Goal: Task Accomplishment & Management: Manage account settings

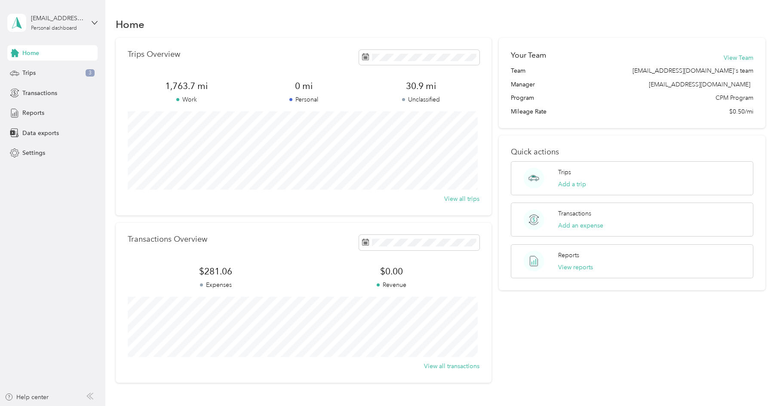
click at [30, 54] on span "Home" at bounding box center [30, 53] width 17 height 9
click at [25, 73] on span "Trips" at bounding box center [28, 72] width 13 height 9
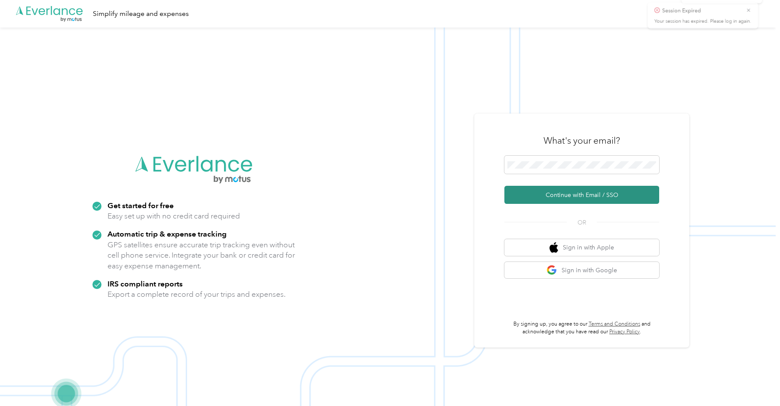
click at [574, 195] on button "Continue with Email / SSO" at bounding box center [582, 195] width 155 height 18
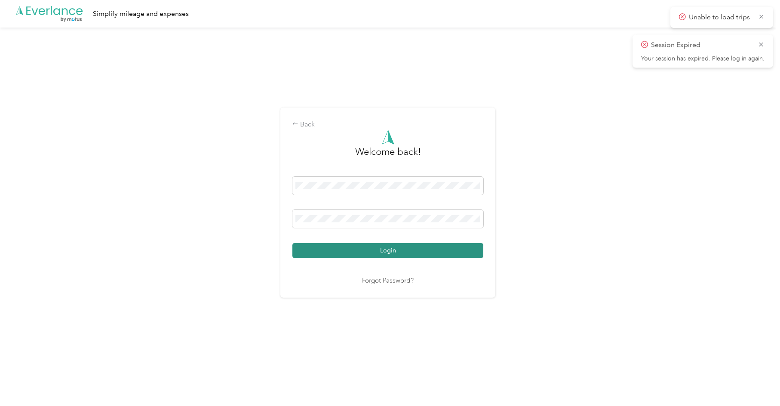
click at [381, 253] on button "Login" at bounding box center [388, 250] width 191 height 15
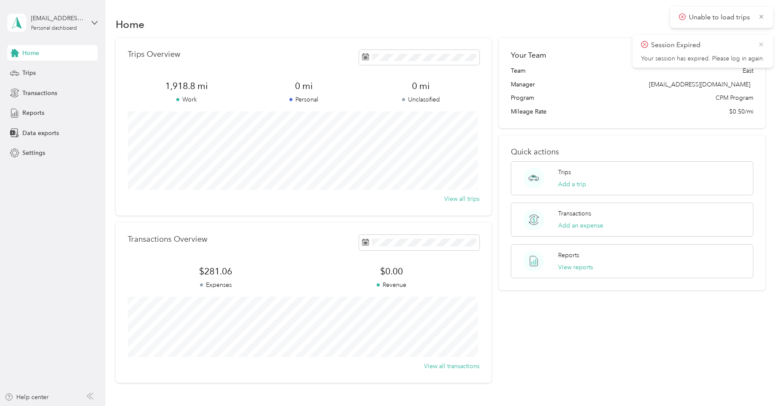
click at [762, 45] on icon at bounding box center [761, 44] width 7 height 8
click at [759, 19] on icon at bounding box center [762, 17] width 6 height 8
click at [593, 225] on button "Add an expense" at bounding box center [580, 225] width 45 height 9
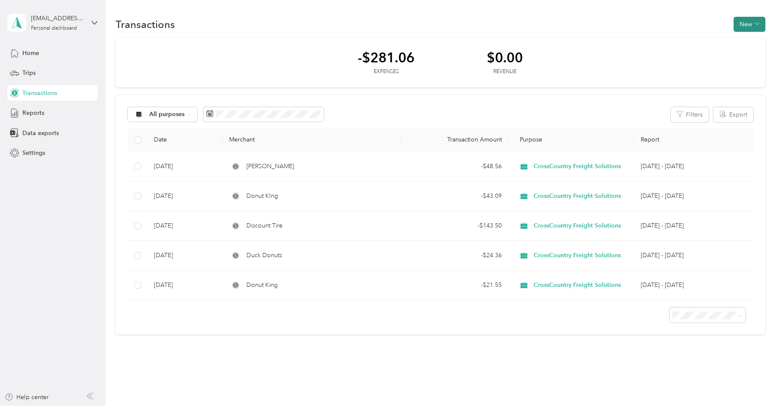
click at [742, 23] on button "New" at bounding box center [750, 24] width 32 height 15
click at [746, 40] on span "Expense" at bounding box center [745, 40] width 23 height 9
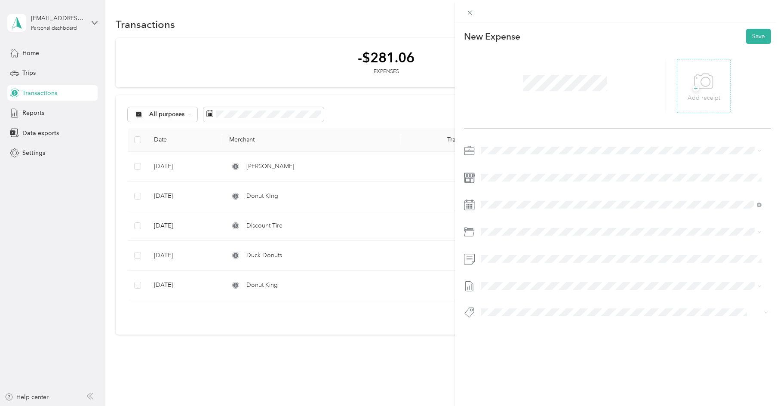
click at [701, 85] on icon at bounding box center [703, 82] width 19 height 24
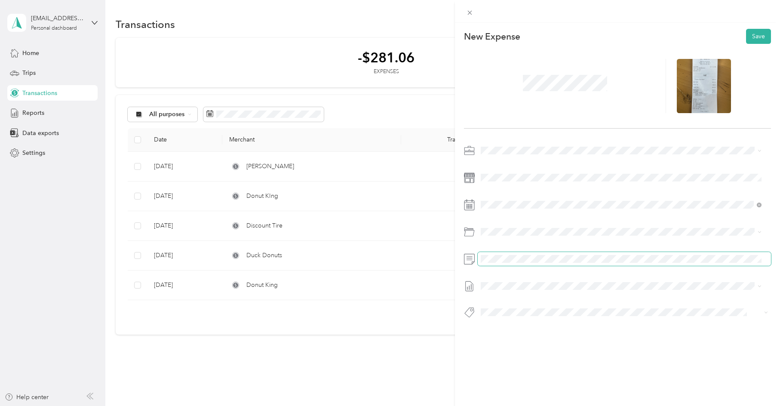
drag, startPoint x: 517, startPoint y: 255, endPoint x: 531, endPoint y: 254, distance: 13.8
click at [520, 255] on span at bounding box center [624, 259] width 293 height 14
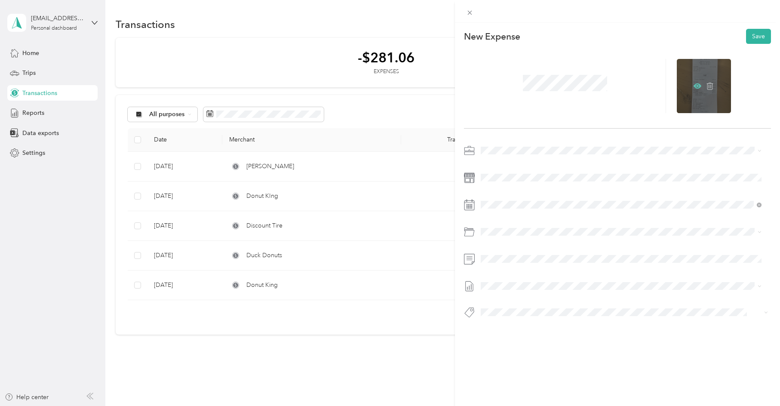
click at [697, 89] on icon at bounding box center [698, 86] width 8 height 8
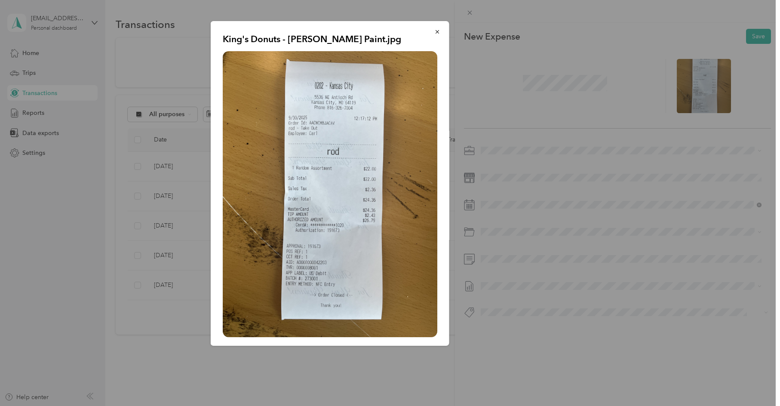
drag, startPoint x: 558, startPoint y: 79, endPoint x: 564, endPoint y: 89, distance: 11.7
click at [556, 81] on div "King's Donuts - [PERSON_NAME] Paint.jpg" at bounding box center [509, 184] width 239 height 327
drag, startPoint x: 432, startPoint y: 30, endPoint x: 524, endPoint y: 68, distance: 99.4
click at [434, 33] on button "button" at bounding box center [438, 31] width 18 height 15
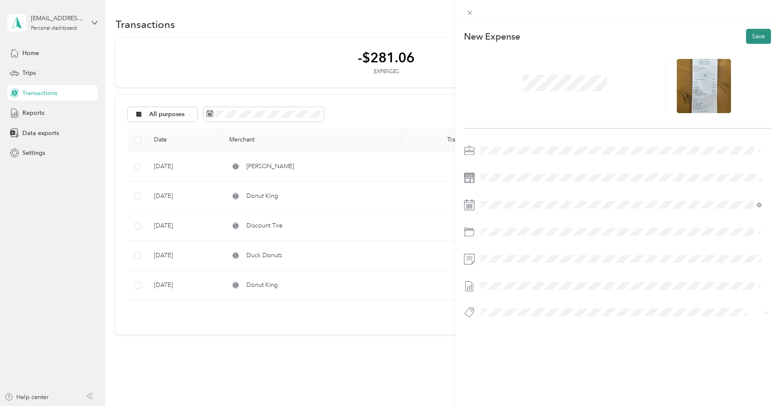
click at [750, 36] on button "Save" at bounding box center [758, 36] width 25 height 15
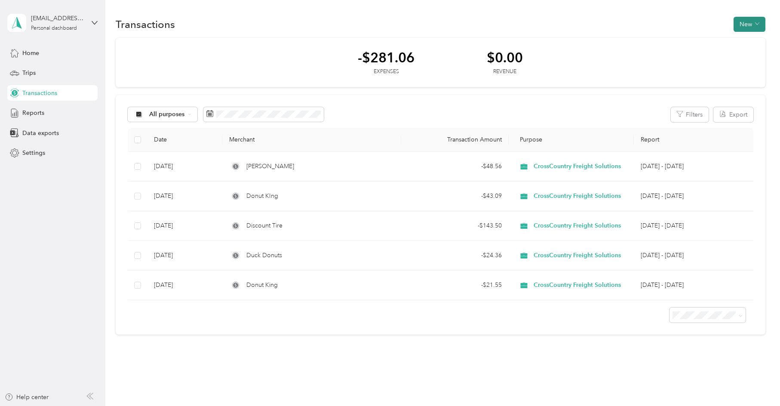
click at [746, 24] on button "New" at bounding box center [750, 24] width 32 height 15
click at [749, 43] on span "Expense" at bounding box center [745, 40] width 23 height 9
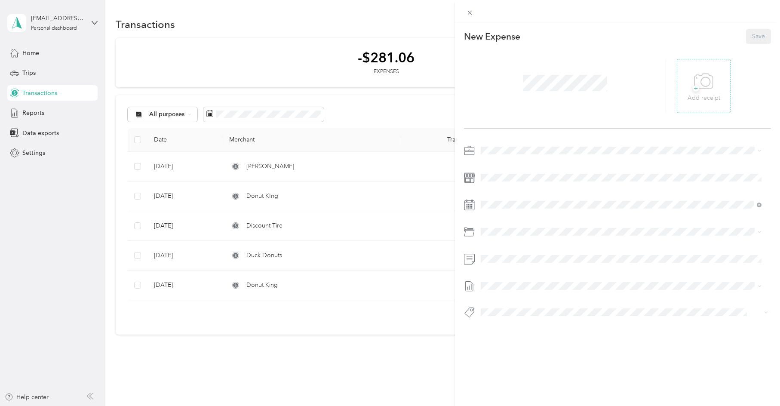
click at [697, 83] on icon at bounding box center [703, 82] width 19 height 24
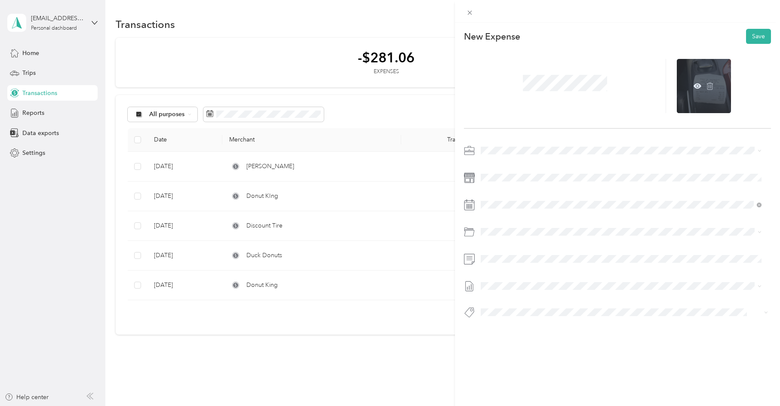
click at [708, 101] on div at bounding box center [704, 86] width 54 height 54
click at [702, 68] on div at bounding box center [704, 86] width 54 height 54
click at [681, 103] on div at bounding box center [704, 86] width 54 height 54
click at [686, 101] on div at bounding box center [704, 86] width 54 height 54
click at [686, 100] on div at bounding box center [704, 86] width 54 height 54
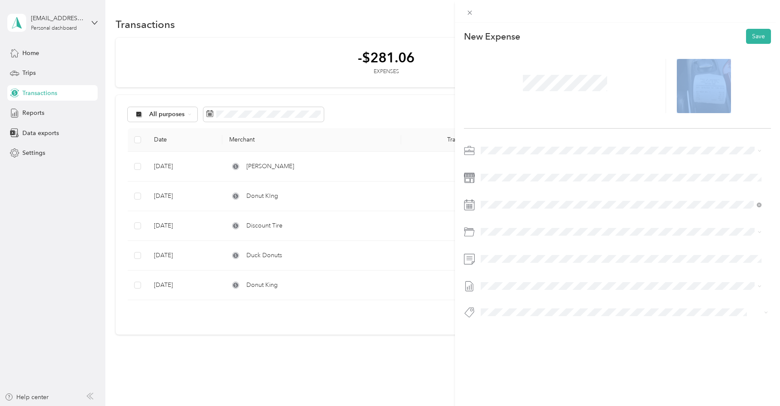
click at [759, 93] on div at bounding box center [724, 86] width 94 height 54
click at [665, 33] on div "New Expense Save" at bounding box center [617, 36] width 307 height 15
click at [694, 84] on icon at bounding box center [698, 85] width 8 height 5
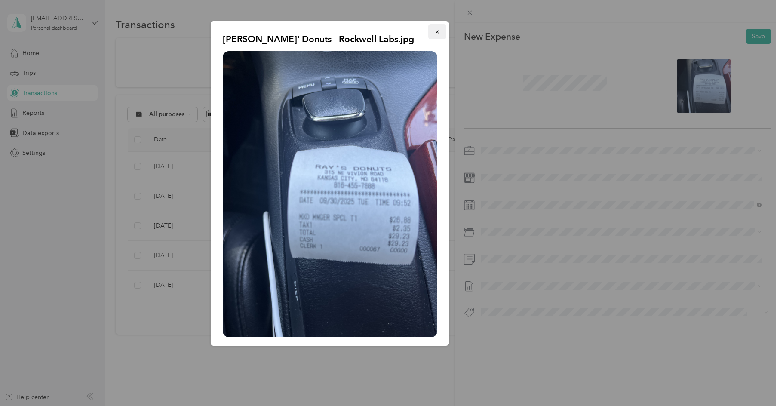
click at [429, 32] on button "button" at bounding box center [438, 31] width 18 height 15
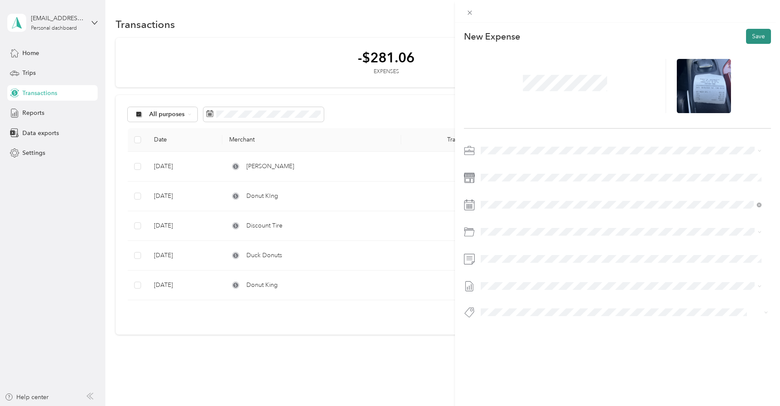
click at [753, 38] on button "Save" at bounding box center [758, 36] width 25 height 15
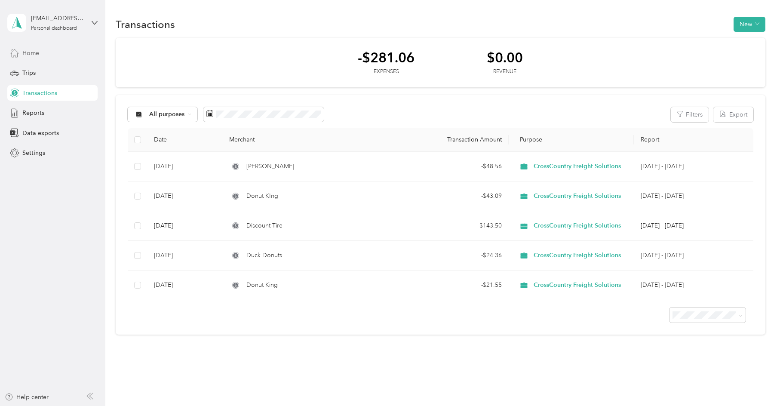
click at [33, 51] on span "Home" at bounding box center [30, 53] width 17 height 9
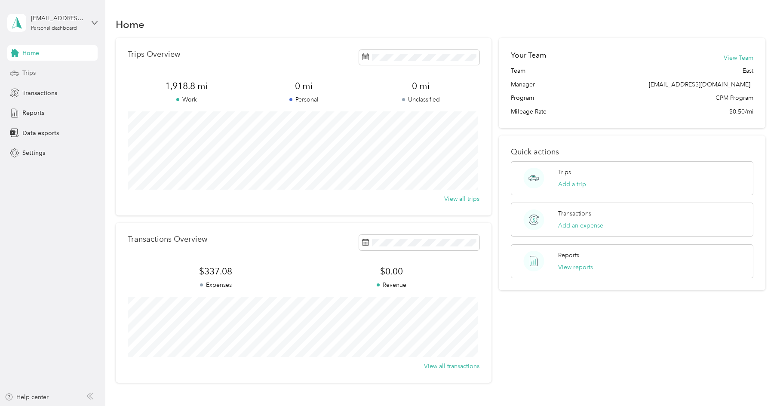
click at [31, 72] on span "Trips" at bounding box center [28, 72] width 13 height 9
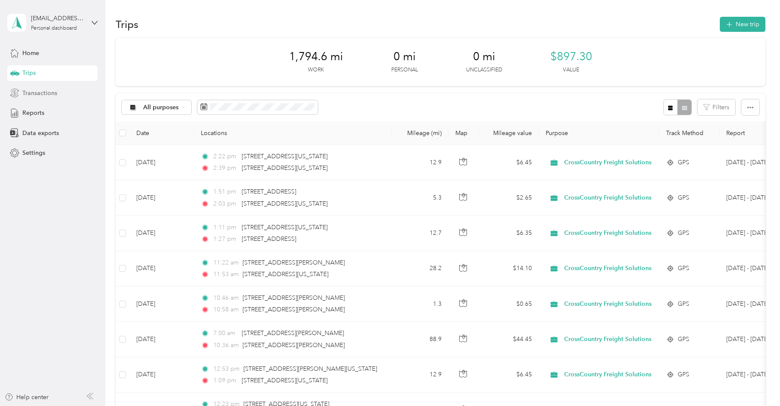
click at [39, 94] on span "Transactions" at bounding box center [39, 93] width 35 height 9
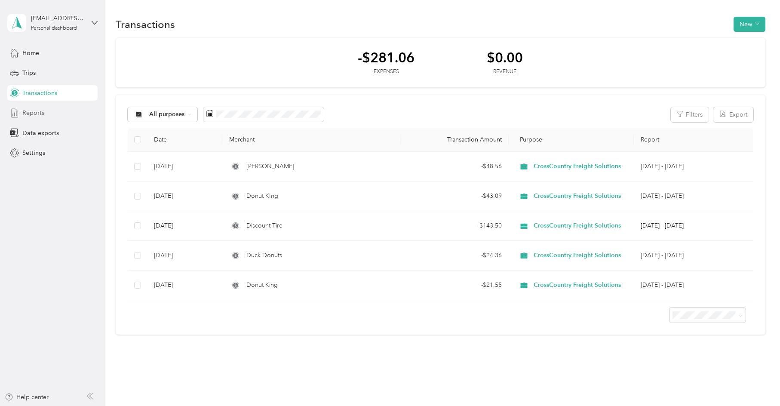
click at [40, 112] on span "Reports" at bounding box center [33, 112] width 22 height 9
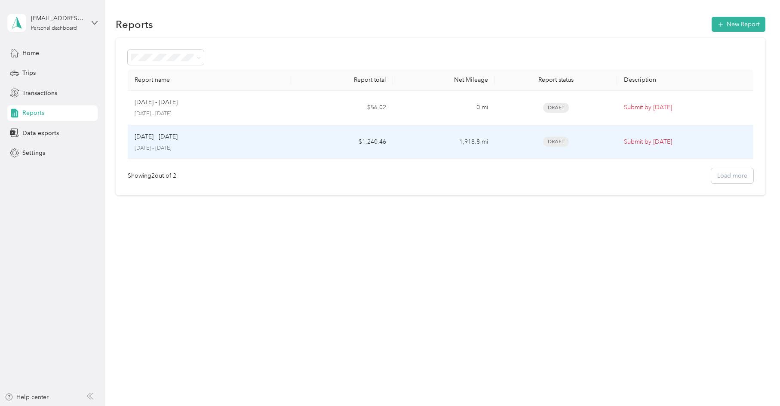
click at [323, 139] on td "$1,240.46" at bounding box center [342, 142] width 102 height 34
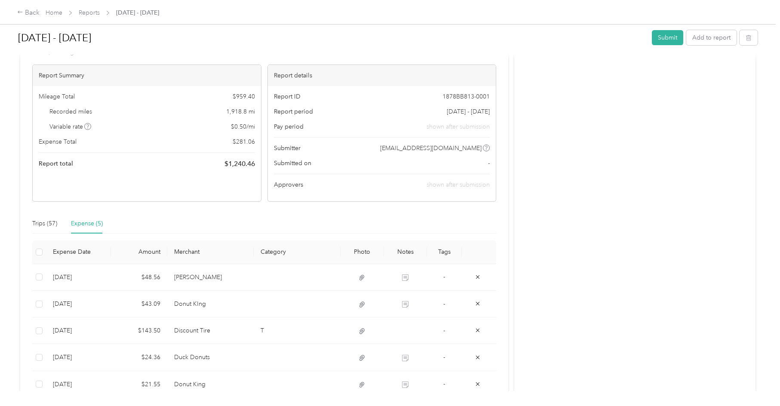
scroll to position [133, 0]
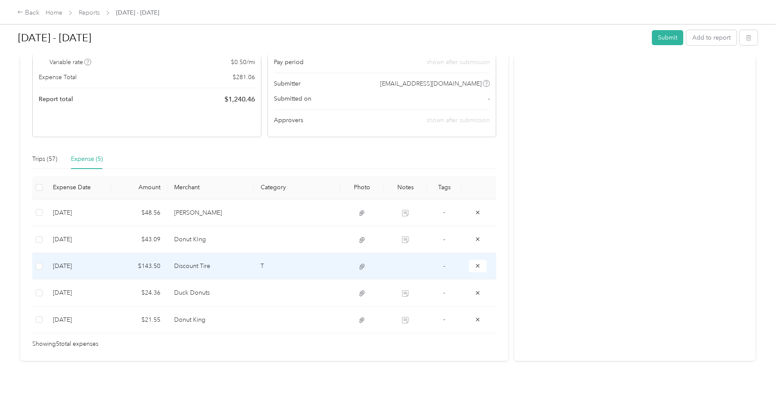
click at [406, 256] on td at bounding box center [405, 266] width 43 height 27
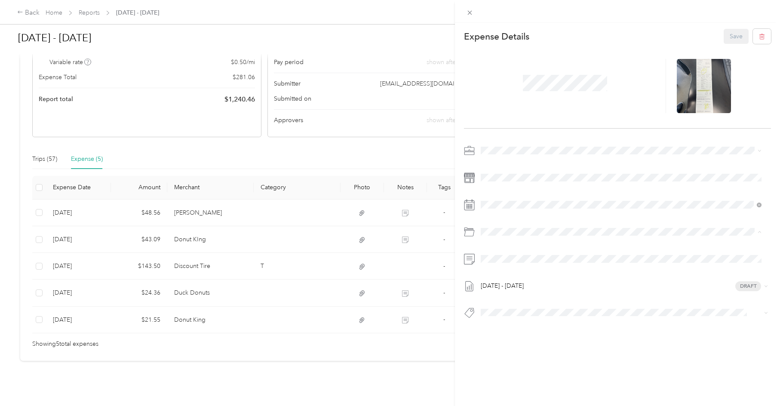
drag, startPoint x: 578, startPoint y: 368, endPoint x: 576, endPoint y: 364, distance: 4.7
click at [578, 368] on div "This expense cannot be edited because it is either under review, approved, or p…" at bounding box center [617, 226] width 325 height 406
click at [728, 35] on button "Save" at bounding box center [736, 36] width 25 height 15
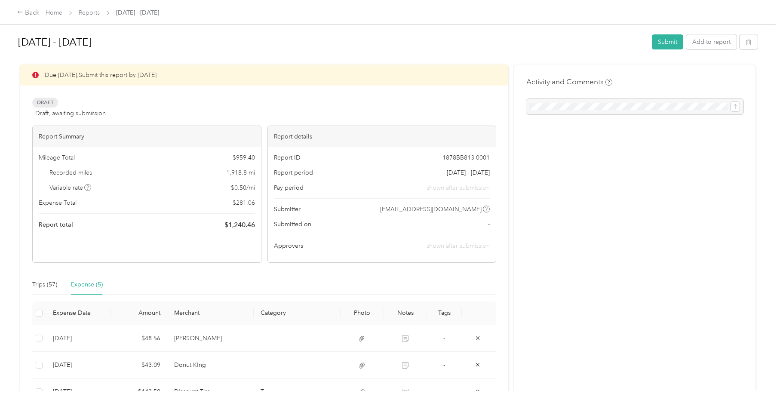
scroll to position [0, 0]
click at [669, 42] on button "Submit" at bounding box center [667, 43] width 31 height 15
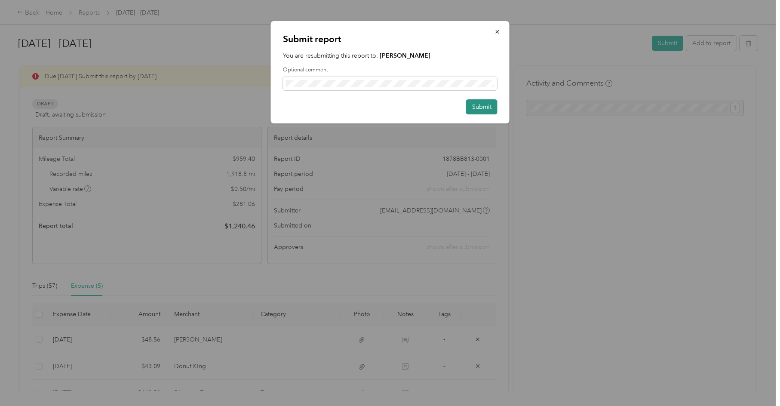
click at [486, 108] on button "Submit" at bounding box center [481, 106] width 31 height 15
